Goal: Navigation & Orientation: Go to known website

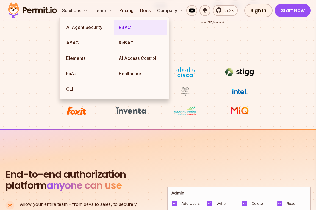
click at [139, 29] on link "RBAC" at bounding box center [140, 27] width 53 height 15
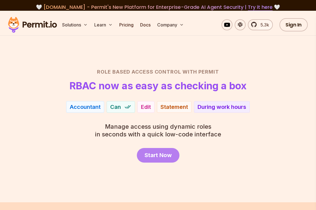
click at [153, 153] on span "Start Now" at bounding box center [158, 155] width 27 height 8
